Goal: Task Accomplishment & Management: Manage account settings

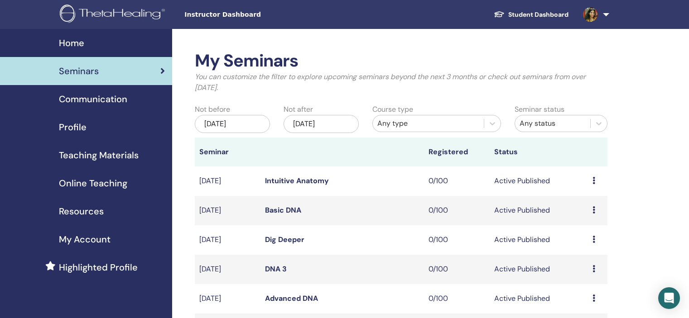
scroll to position [272, 0]
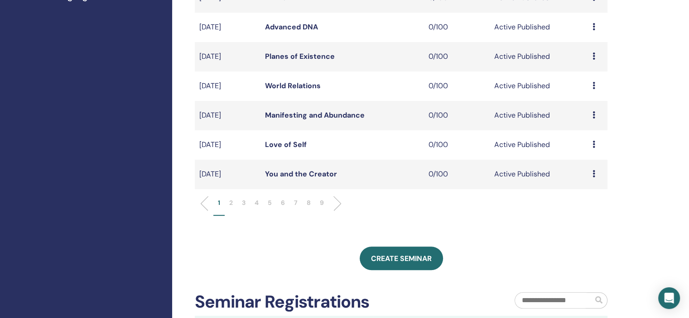
click at [285, 204] on p "6" at bounding box center [283, 203] width 4 height 10
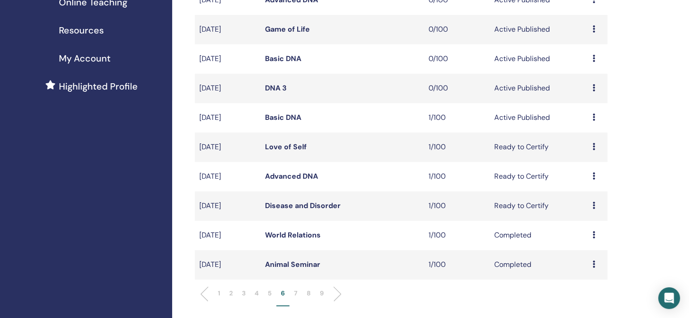
click at [597, 171] on div "Preview Edit Attendees Cancel" at bounding box center [598, 176] width 10 height 11
click at [659, 128] on div "My Seminars You can customize the filter to explore upcoming seminars beyond th…" at bounding box center [430, 220] width 517 height 744
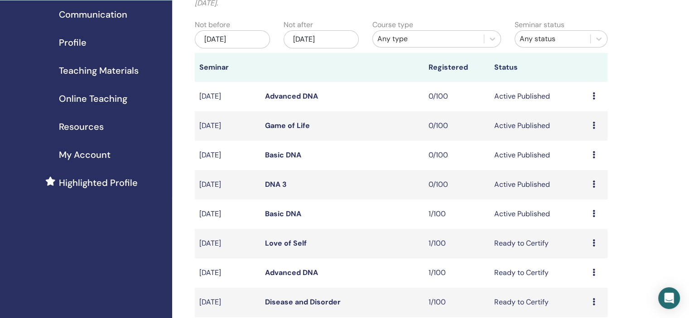
scroll to position [45, 0]
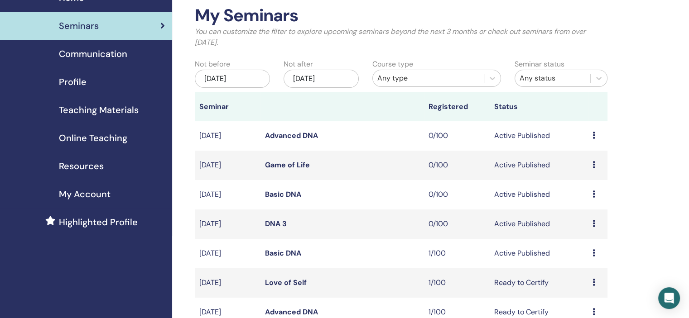
click at [591, 133] on td "Preview Edit Attendees Cancel" at bounding box center [597, 135] width 19 height 29
click at [592, 136] on td "Preview Edit Attendees Cancel" at bounding box center [597, 135] width 19 height 29
click at [593, 138] on icon at bounding box center [594, 135] width 3 height 7
click at [583, 155] on link "Edit" at bounding box center [576, 159] width 13 height 10
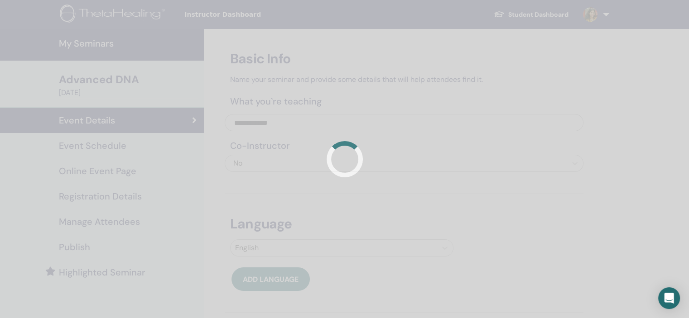
click at [116, 144] on div at bounding box center [344, 159] width 689 height 318
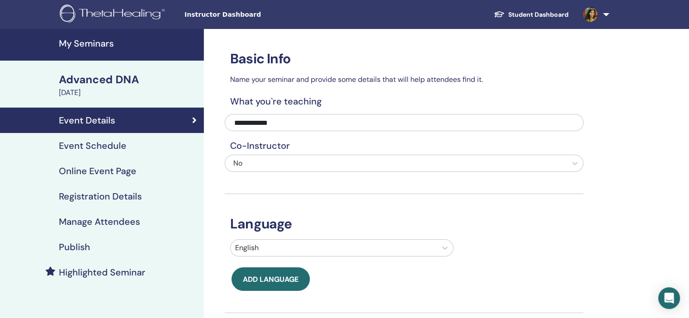
click at [116, 144] on h4 "Event Schedule" at bounding box center [93, 145] width 68 height 11
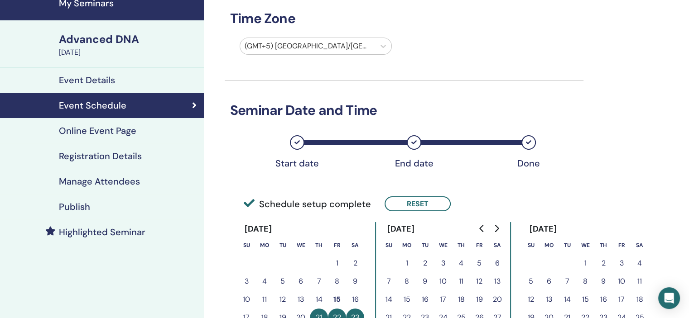
scroll to position [91, 0]
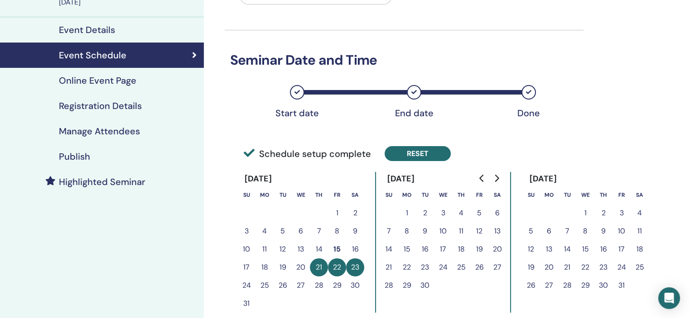
click at [427, 153] on button "Reset" at bounding box center [418, 153] width 66 height 15
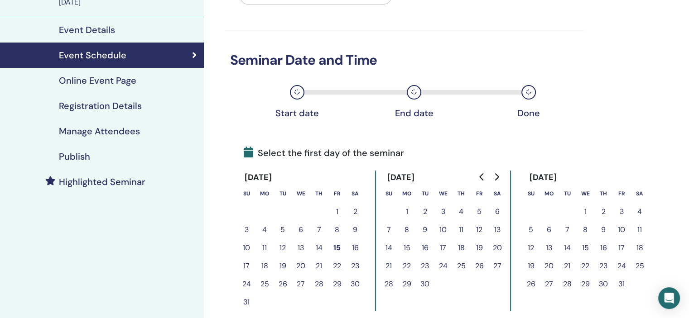
click at [306, 263] on button "20" at bounding box center [301, 266] width 18 height 18
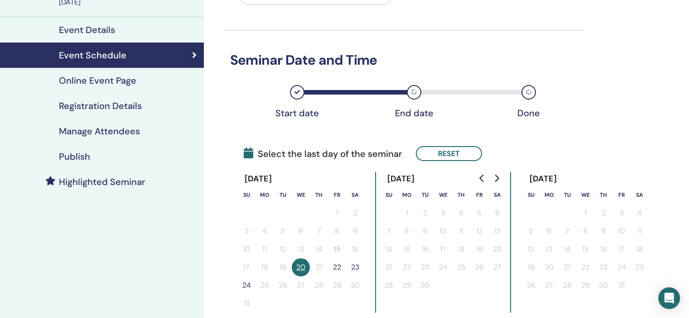
click at [342, 265] on button "22" at bounding box center [337, 268] width 18 height 18
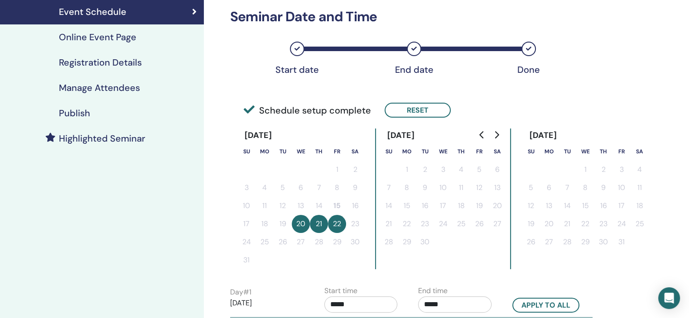
scroll to position [227, 0]
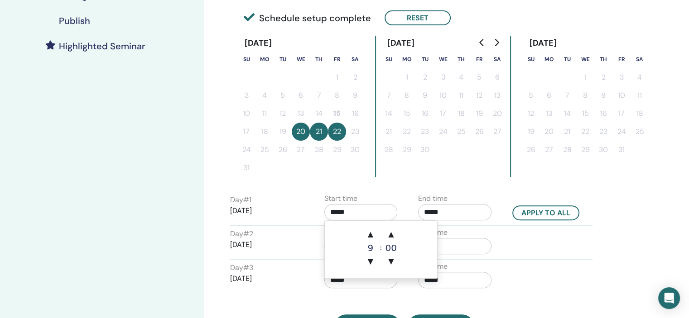
click at [351, 205] on input "*****" at bounding box center [360, 212] width 73 height 16
click at [367, 228] on span "▲" at bounding box center [371, 235] width 18 height 18
type input "*****"
click at [434, 206] on input "*****" at bounding box center [454, 212] width 73 height 16
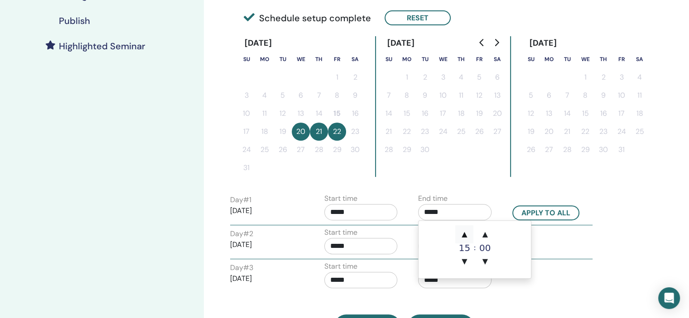
click at [458, 229] on span "▲" at bounding box center [464, 235] width 18 height 18
type input "*****"
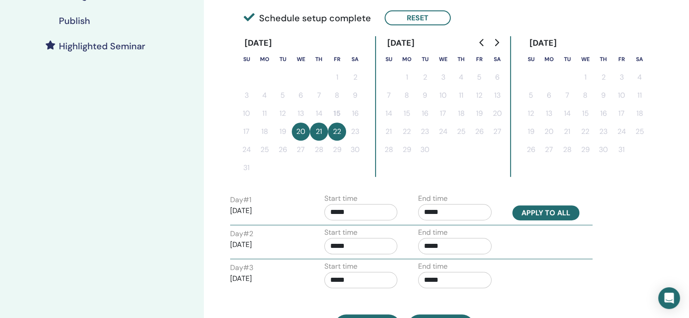
click at [536, 215] on button "Apply to all" at bounding box center [545, 213] width 67 height 15
type input "*****"
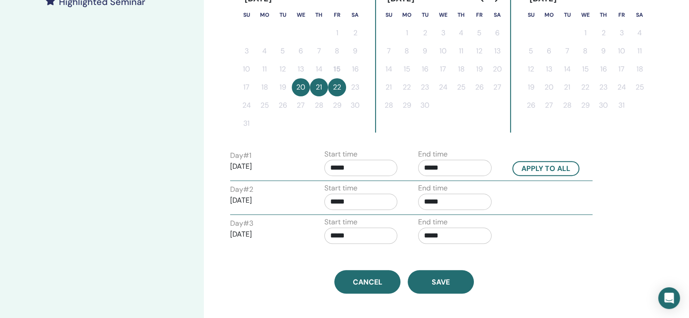
scroll to position [317, 0]
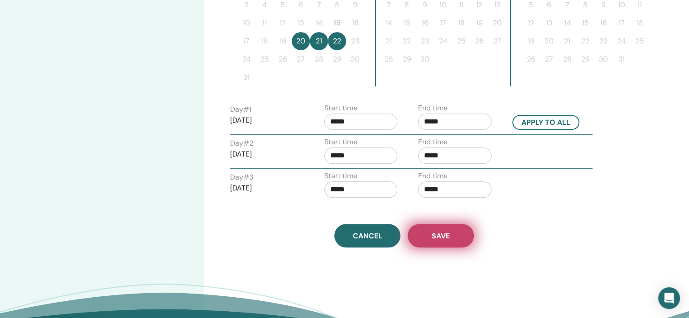
click at [448, 228] on button "Save" at bounding box center [441, 236] width 66 height 24
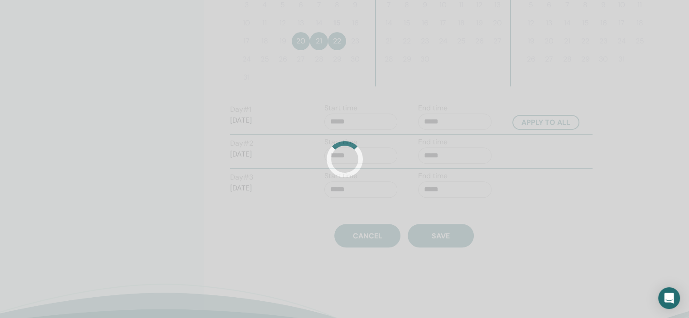
scroll to position [45, 0]
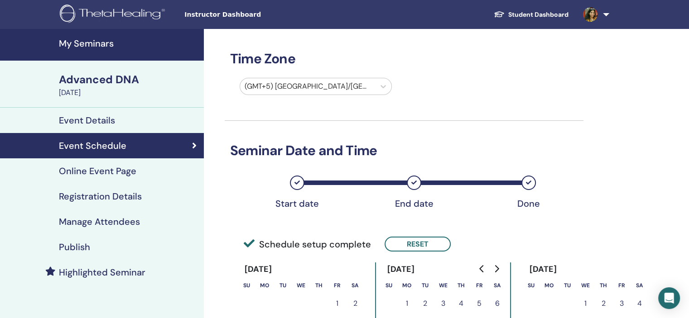
click at [141, 198] on div "Registration Details" at bounding box center [101, 196] width 189 height 11
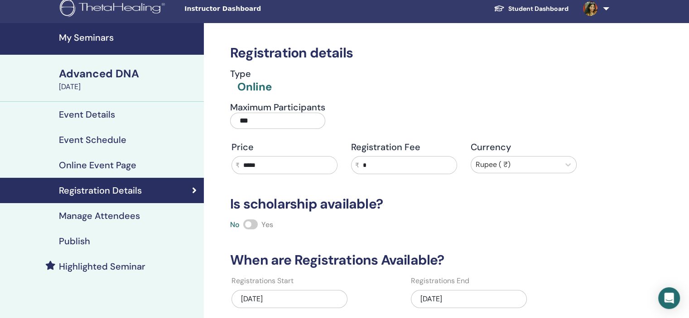
scroll to position [91, 0]
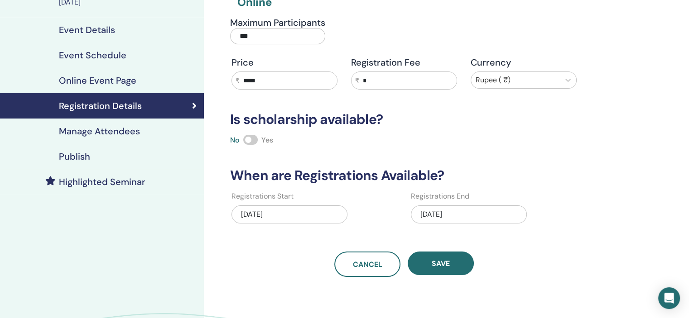
click at [465, 214] on div "10/02/2025" at bounding box center [469, 215] width 116 height 18
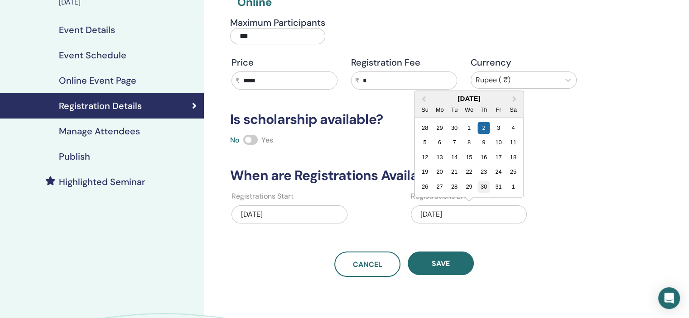
click at [482, 184] on div "30" at bounding box center [484, 187] width 12 height 12
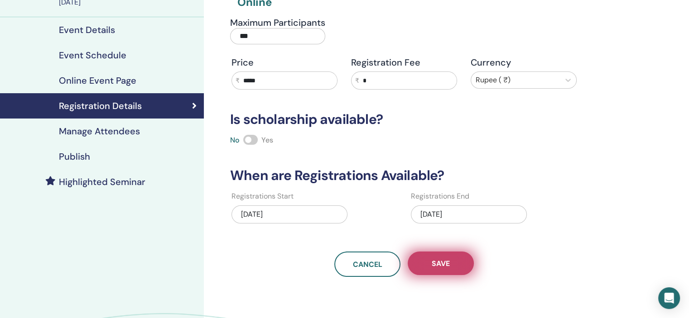
click at [454, 264] on button "Save" at bounding box center [441, 264] width 66 height 24
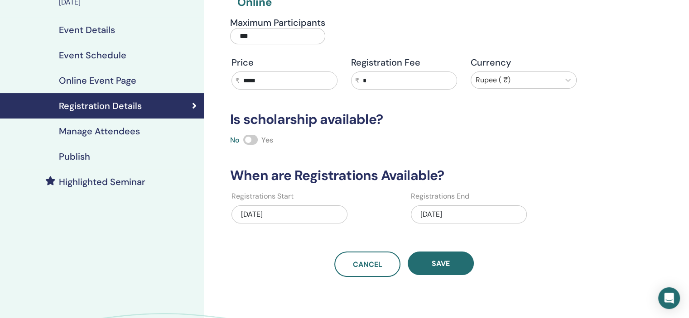
click at [125, 165] on link "Publish" at bounding box center [102, 156] width 204 height 25
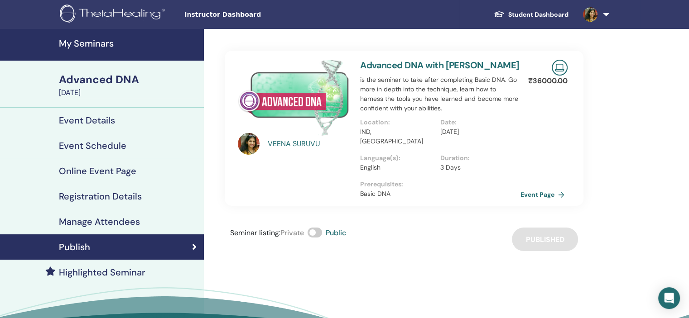
click at [96, 47] on h4 "My Seminars" at bounding box center [129, 43] width 140 height 11
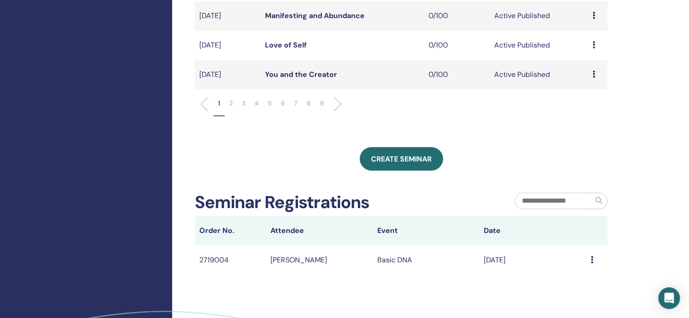
scroll to position [317, 0]
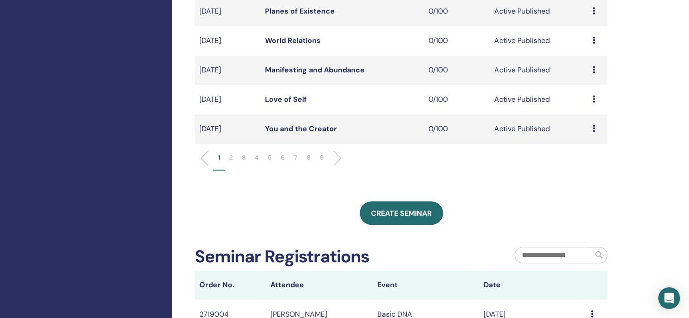
click at [283, 155] on p "6" at bounding box center [283, 158] width 4 height 10
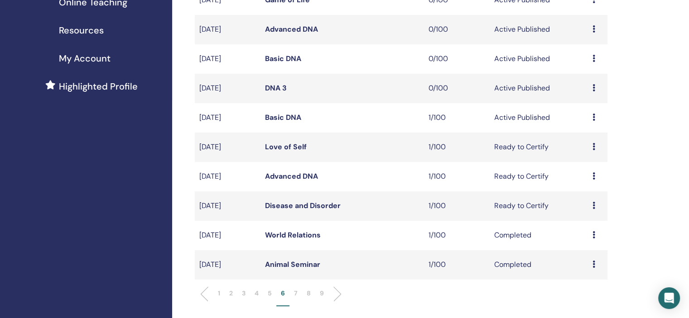
scroll to position [136, 0]
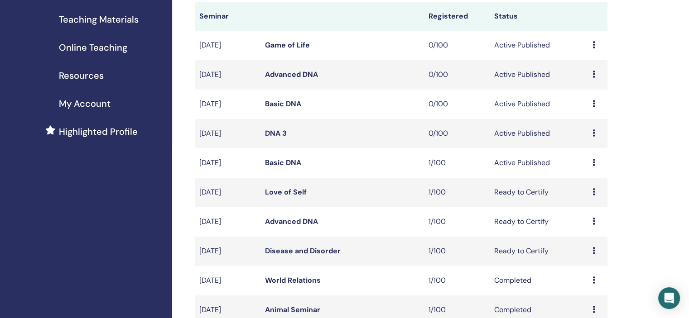
click at [593, 46] on icon at bounding box center [594, 44] width 3 height 7
click at [573, 65] on link "Edit" at bounding box center [575, 68] width 13 height 10
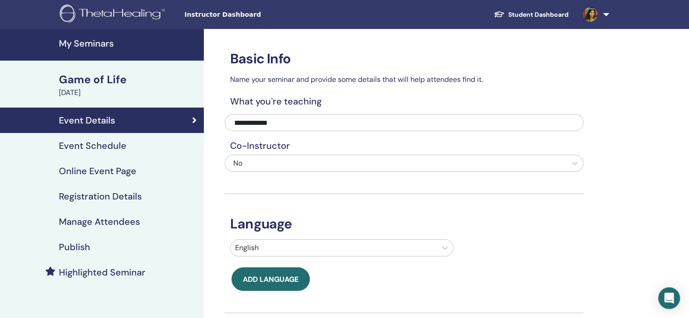
click at [94, 159] on link "Online Event Page" at bounding box center [102, 171] width 204 height 25
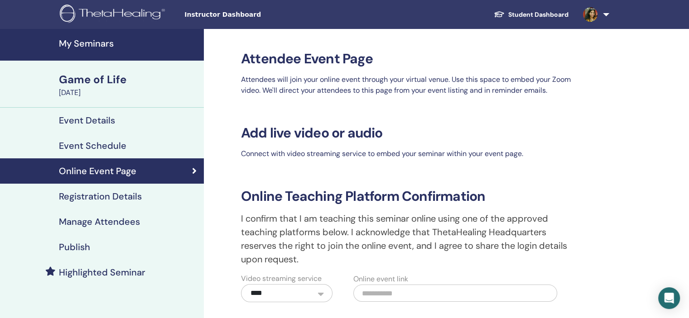
click at [113, 145] on h4 "Event Schedule" at bounding box center [93, 145] width 68 height 11
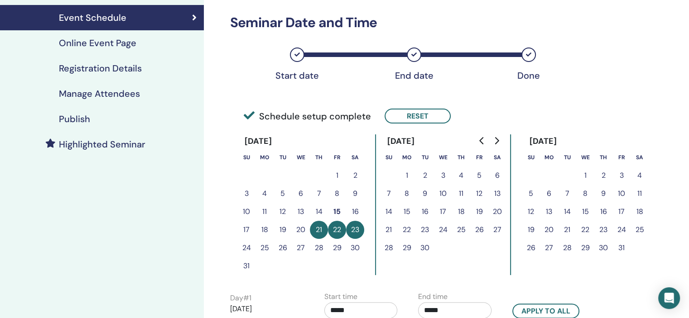
scroll to position [181, 0]
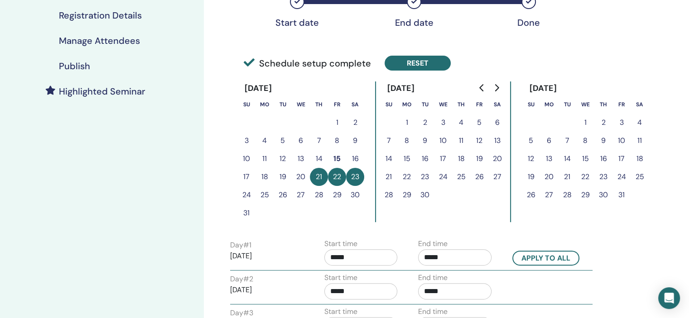
click at [402, 59] on button "Reset" at bounding box center [418, 63] width 66 height 15
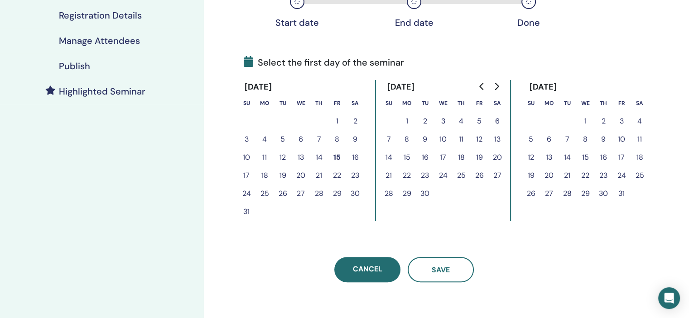
click at [297, 174] on button "20" at bounding box center [301, 176] width 18 height 18
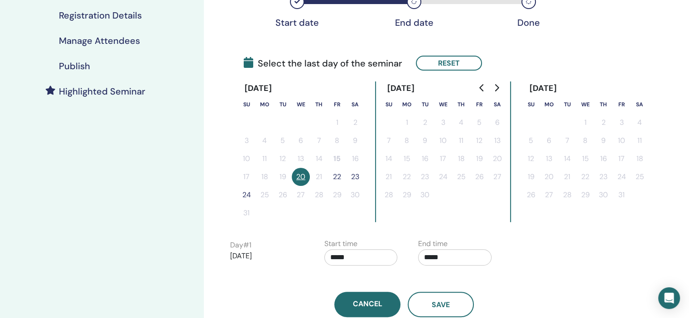
click at [330, 173] on button "22" at bounding box center [337, 177] width 18 height 18
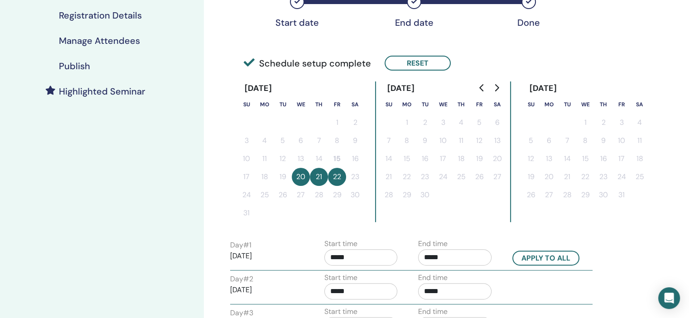
click at [349, 258] on input "*****" at bounding box center [360, 258] width 73 height 16
click at [370, 195] on span "▲" at bounding box center [371, 202] width 18 height 18
type input "*****"
drag, startPoint x: 457, startPoint y: 270, endPoint x: 459, endPoint y: 265, distance: 5.5
click at [458, 269] on div "Day # 1 2025/08/20 Start time ***** End time ***** Apply to all Day # 2 2025/08…" at bounding box center [404, 287] width 359 height 101
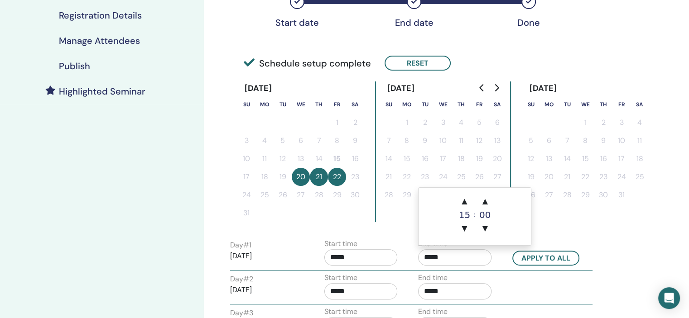
click at [460, 261] on input "*****" at bounding box center [454, 258] width 73 height 16
click at [467, 199] on span "▲" at bounding box center [464, 202] width 18 height 18
type input "*****"
click at [552, 264] on button "Apply to all" at bounding box center [545, 258] width 67 height 15
type input "*****"
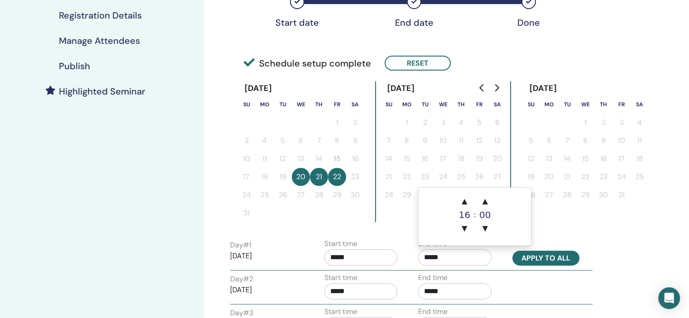
type input "*****"
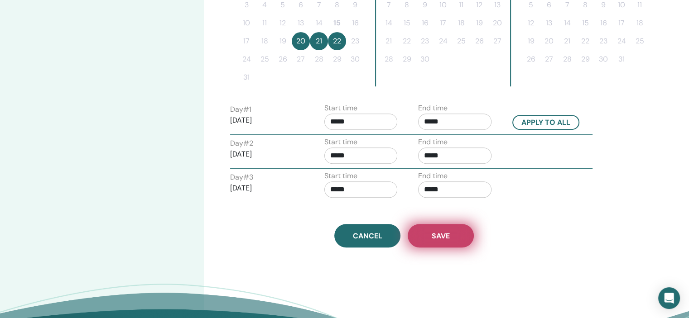
click at [455, 237] on button "Save" at bounding box center [441, 236] width 66 height 24
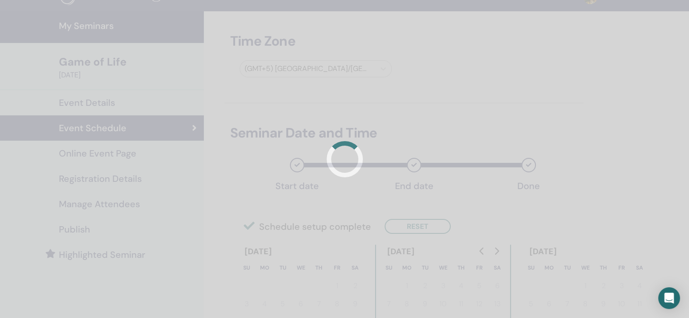
scroll to position [0, 0]
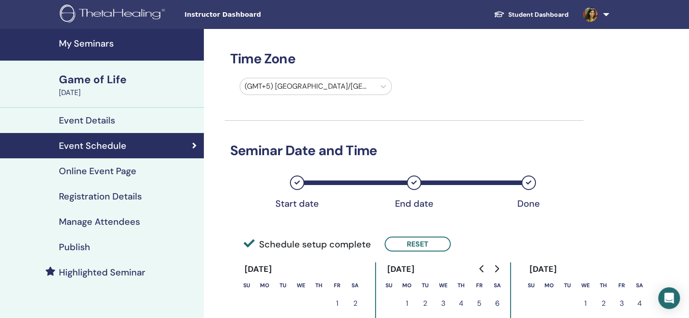
click at [148, 194] on div "Registration Details" at bounding box center [101, 196] width 189 height 11
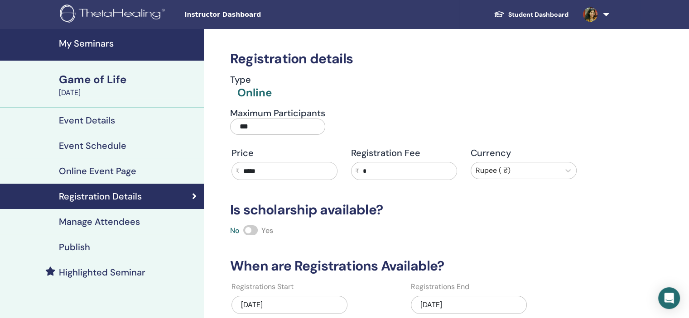
scroll to position [91, 0]
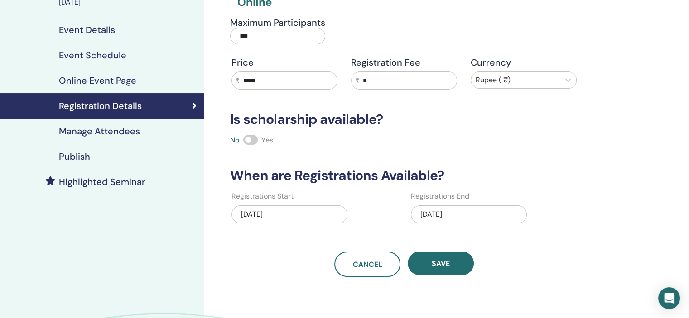
click at [480, 215] on div "[DATE]" at bounding box center [469, 215] width 116 height 18
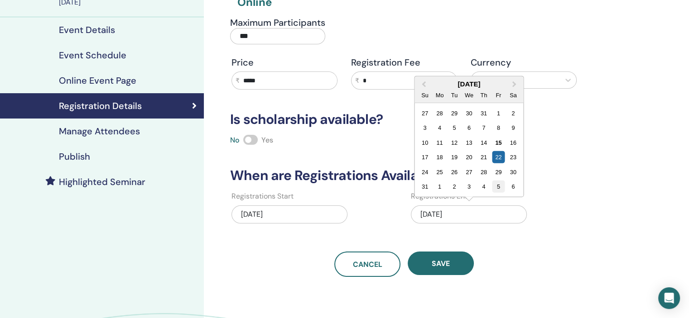
click at [499, 188] on div "5" at bounding box center [498, 187] width 12 height 12
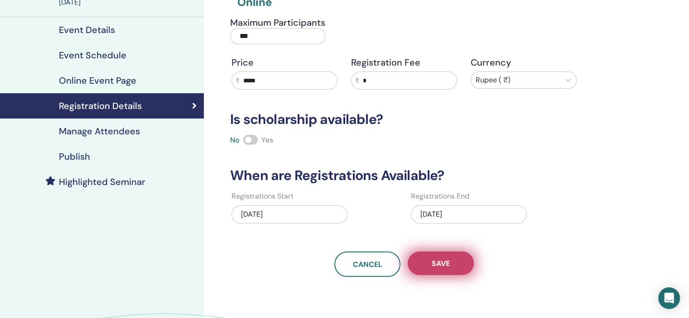
click at [467, 257] on button "Save" at bounding box center [441, 264] width 66 height 24
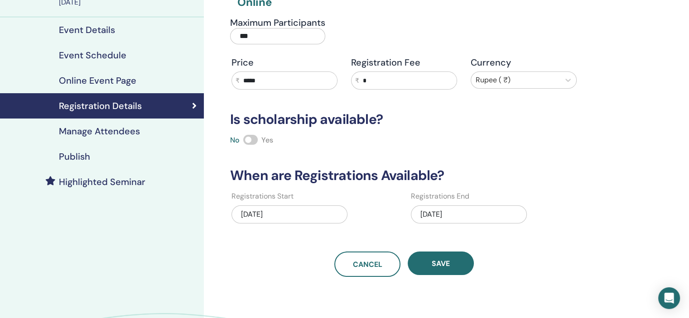
click at [130, 147] on link "Publish" at bounding box center [102, 156] width 204 height 25
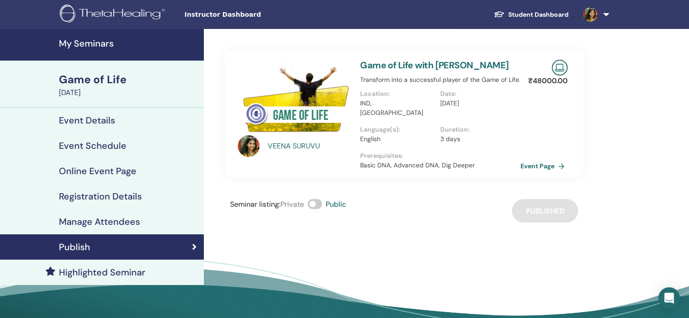
click at [97, 45] on h4 "My Seminars" at bounding box center [129, 43] width 140 height 11
